Goal: Task Accomplishment & Management: Manage account settings

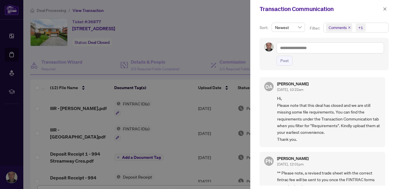
scroll to position [139, 0]
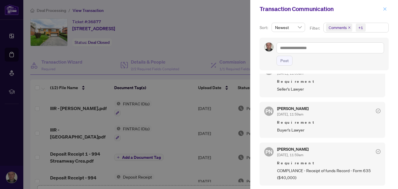
click at [383, 6] on span "button" at bounding box center [384, 8] width 4 height 9
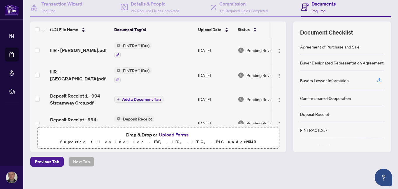
scroll to position [59, 0]
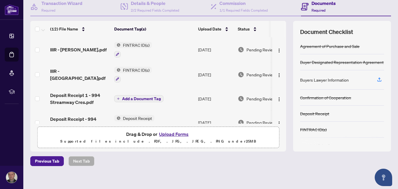
click at [166, 135] on button "Upload Forms" at bounding box center [173, 135] width 33 height 8
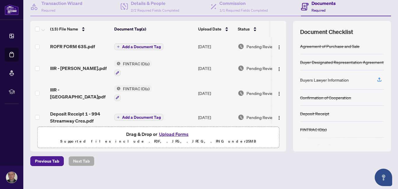
click at [130, 46] on span "Add a Document Tag" at bounding box center [141, 47] width 39 height 4
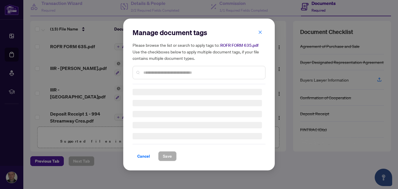
click at [159, 75] on div "Manage document tags Please browse the list or search to apply tags to: ROFR FO…" at bounding box center [198, 95] width 133 height 134
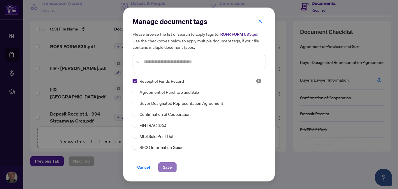
click at [167, 169] on span "Save" at bounding box center [167, 167] width 9 height 9
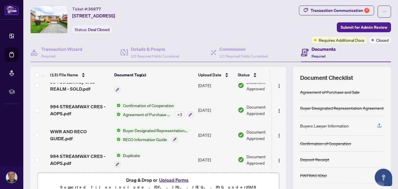
scroll to position [0, 0]
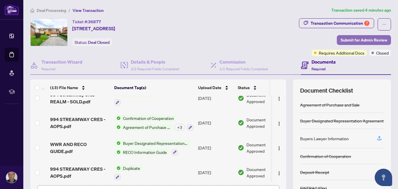
click at [357, 40] on span "Submit for Admin Review" at bounding box center [363, 40] width 47 height 9
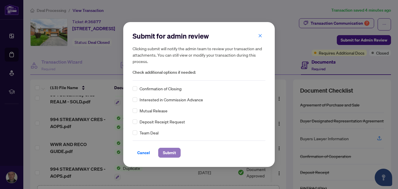
click at [171, 156] on span "Submit" at bounding box center [169, 152] width 13 height 9
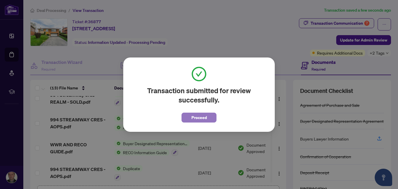
click at [207, 117] on button "Proceed" at bounding box center [198, 118] width 35 height 10
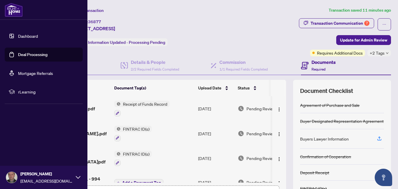
click at [18, 35] on link "Dashboard" at bounding box center [28, 35] width 20 height 5
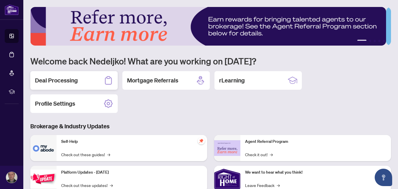
click at [54, 81] on h2 "Deal Processing" at bounding box center [56, 81] width 43 height 8
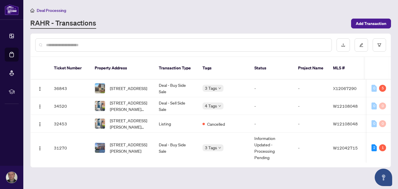
scroll to position [227, 0]
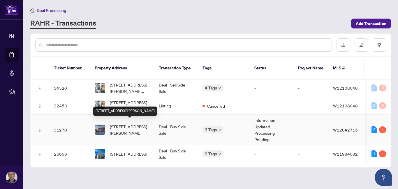
click at [125, 124] on span "[STREET_ADDRESS][PERSON_NAME]" at bounding box center [130, 130] width 40 height 13
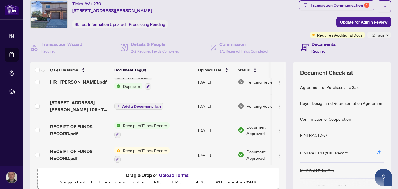
scroll to position [32, 0]
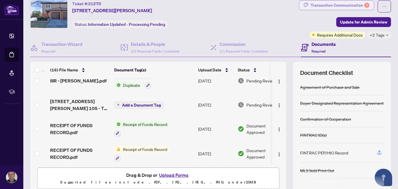
click at [340, 5] on div "Transaction Communication 1" at bounding box center [339, 5] width 59 height 9
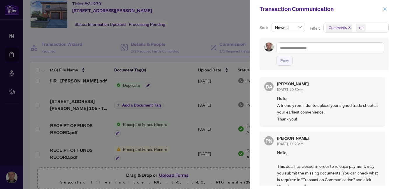
click at [385, 10] on icon "close" at bounding box center [384, 9] width 4 height 4
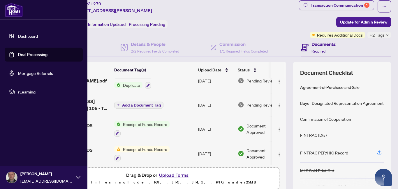
click at [20, 34] on link "Dashboard" at bounding box center [28, 35] width 20 height 5
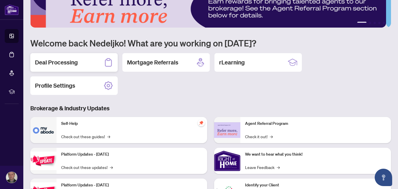
click at [78, 62] on div "Deal Processing" at bounding box center [73, 62] width 87 height 19
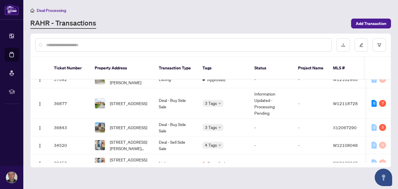
scroll to position [180, 0]
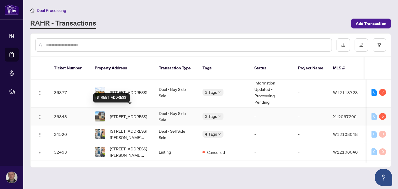
click at [129, 114] on span "[STREET_ADDRESS]" at bounding box center [128, 117] width 37 height 6
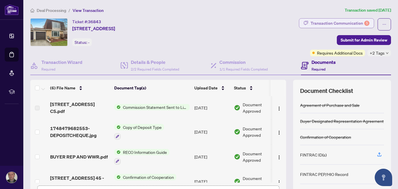
click at [351, 24] on div "Transaction Communication 5" at bounding box center [339, 23] width 59 height 9
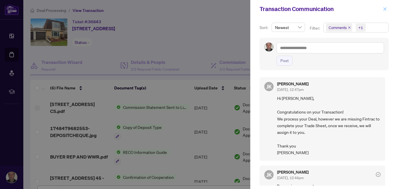
click at [383, 8] on icon "close" at bounding box center [384, 8] width 3 height 3
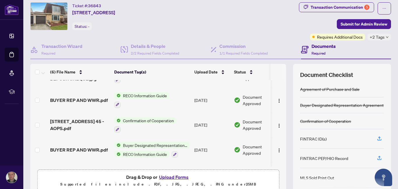
scroll to position [60, 0]
